Goal: Find specific page/section: Find specific page/section

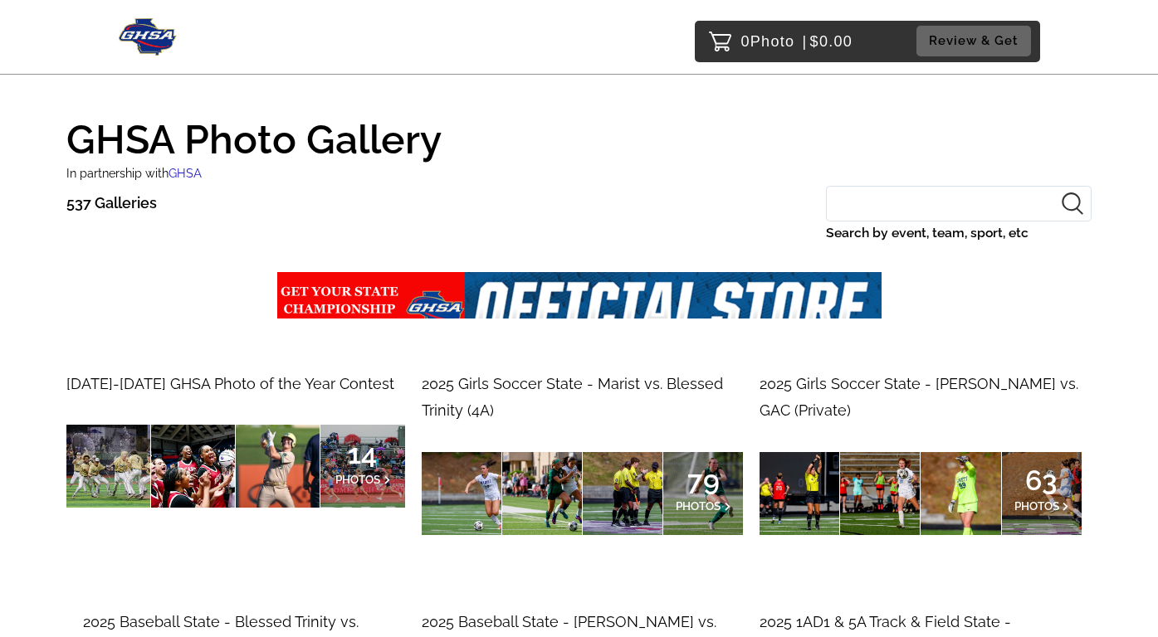
click at [508, 188] on div "537 Galleries Search by event, team, sport, etc" at bounding box center [578, 225] width 1025 height 79
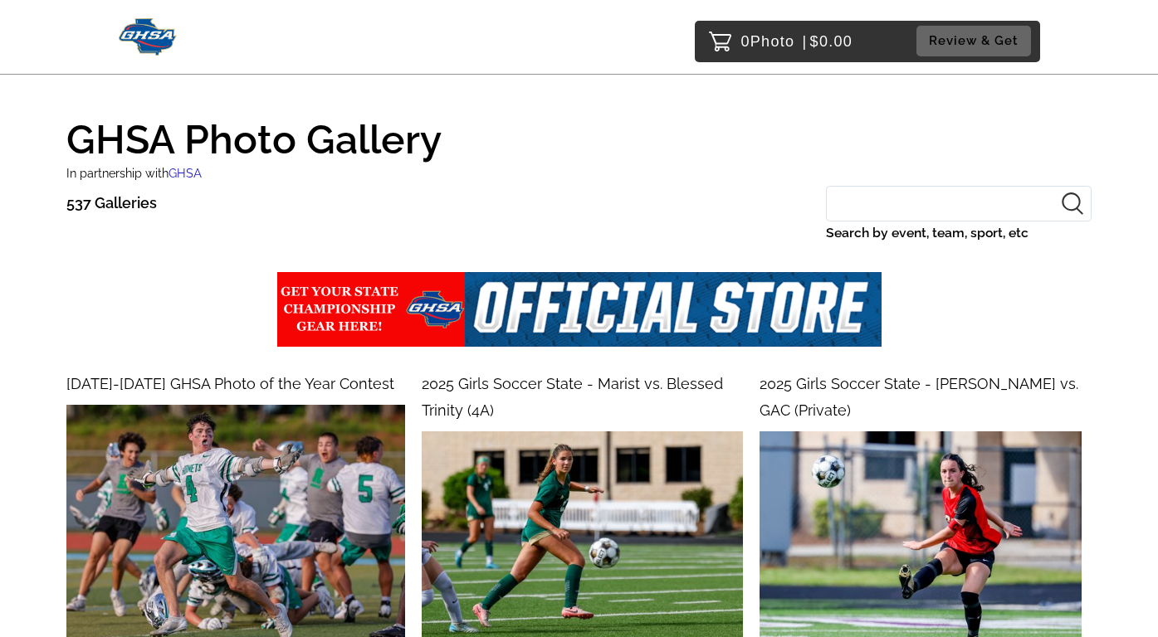
click at [905, 202] on input "Search by event, team, sport, etc" at bounding box center [959, 204] width 266 height 36
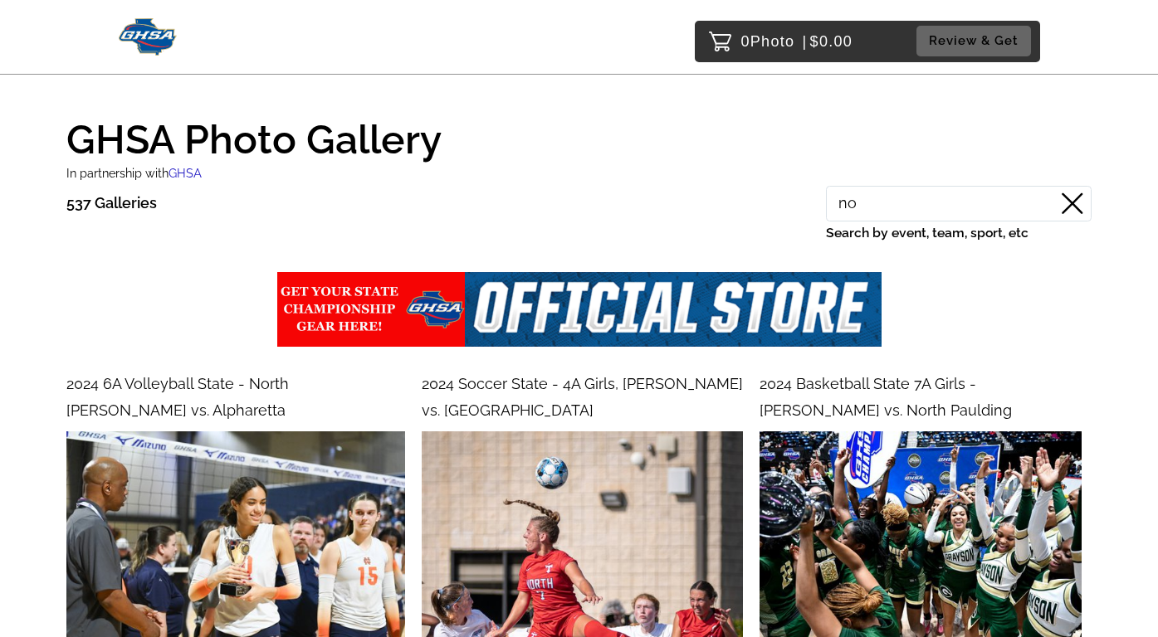
type input "n"
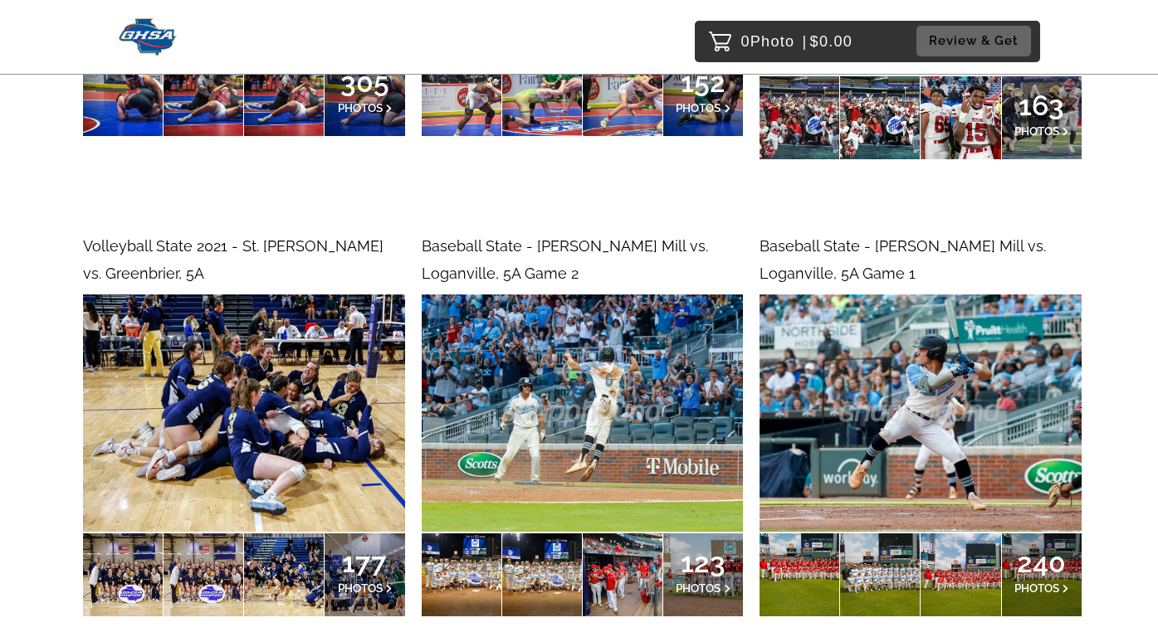
scroll to position [5400, 0]
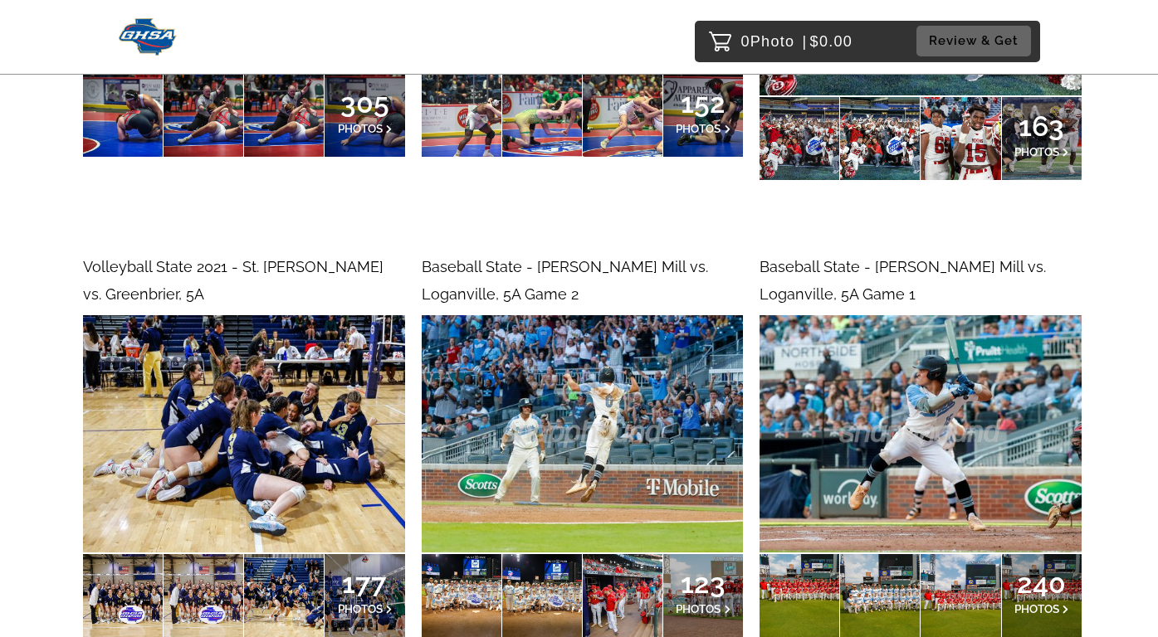
type input "5a"
click at [163, 32] on img at bounding box center [148, 36] width 59 height 37
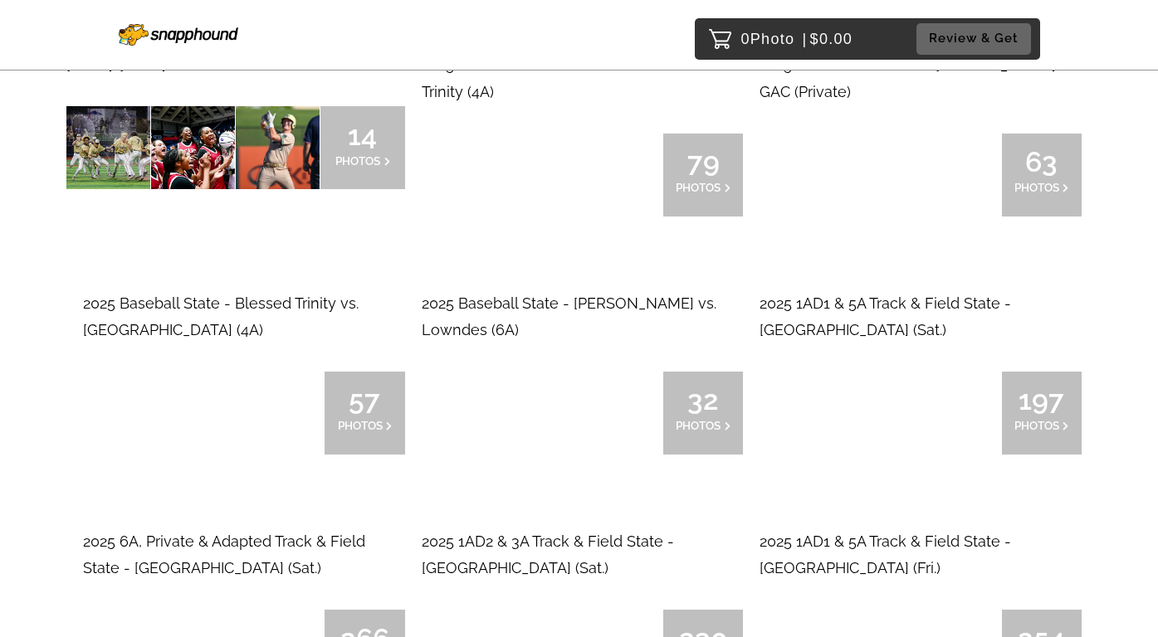
scroll to position [144, 0]
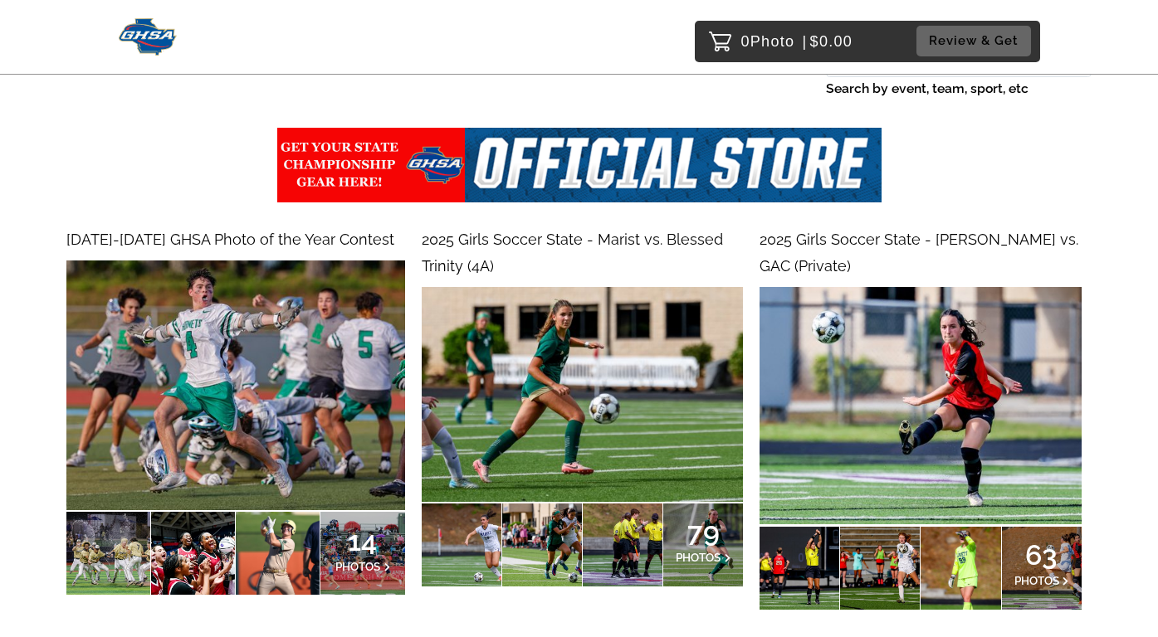
click at [354, 546] on span "14" at bounding box center [362, 541] width 55 height 10
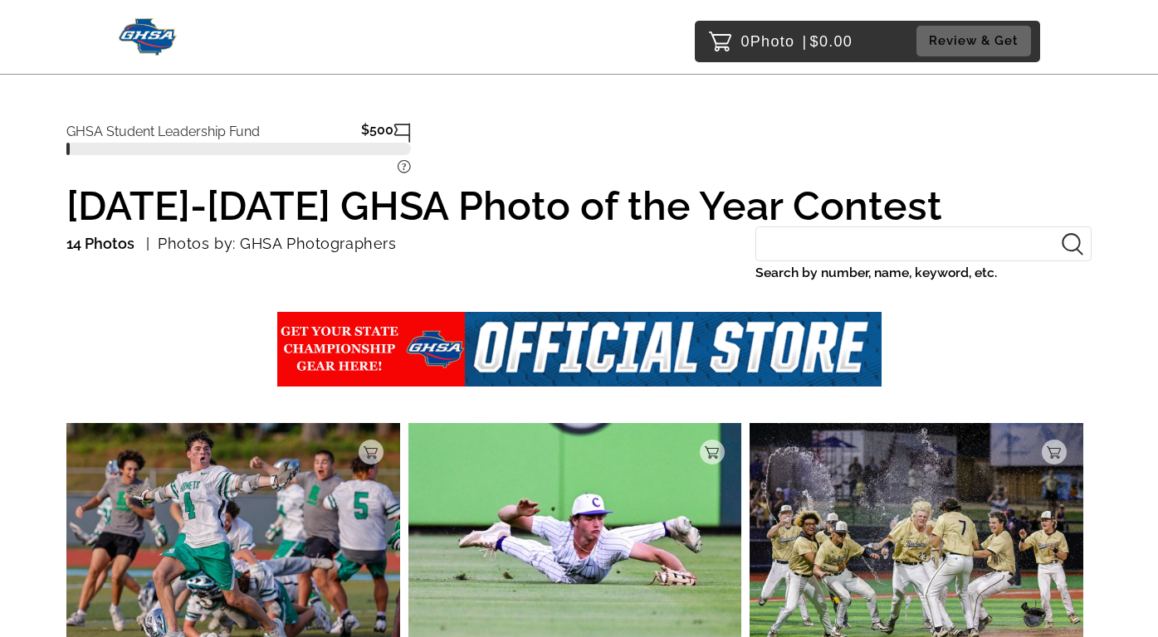
click at [149, 32] on img at bounding box center [148, 36] width 59 height 37
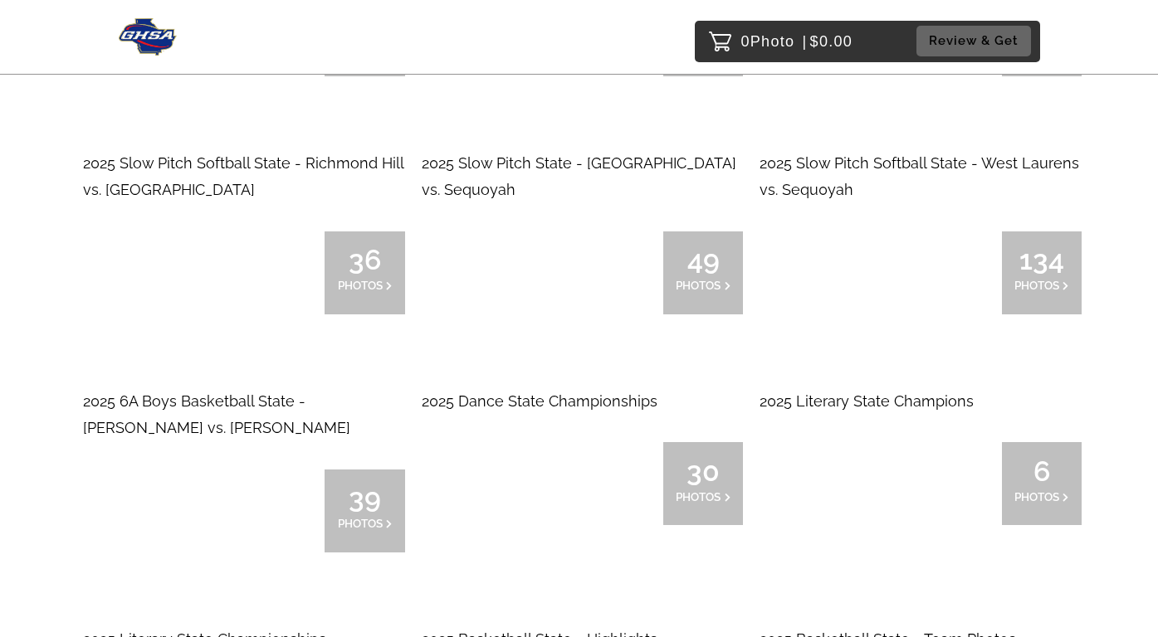
scroll to position [2787, 0]
